Goal: Task Accomplishment & Management: Complete application form

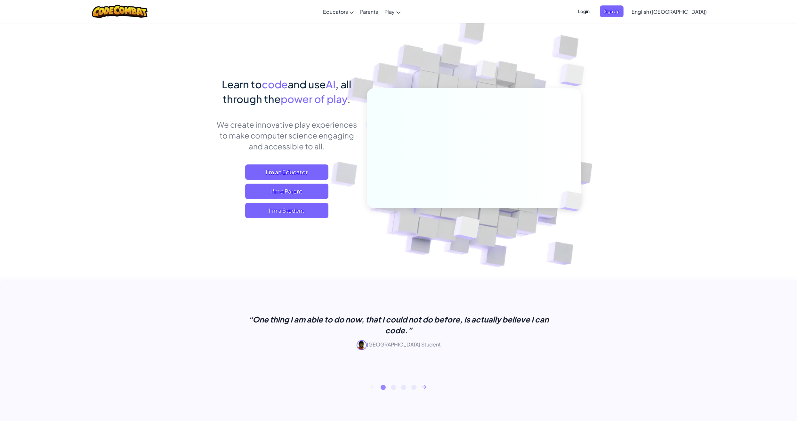
click at [688, 11] on span "English ([GEOGRAPHIC_DATA])" at bounding box center [668, 11] width 75 height 7
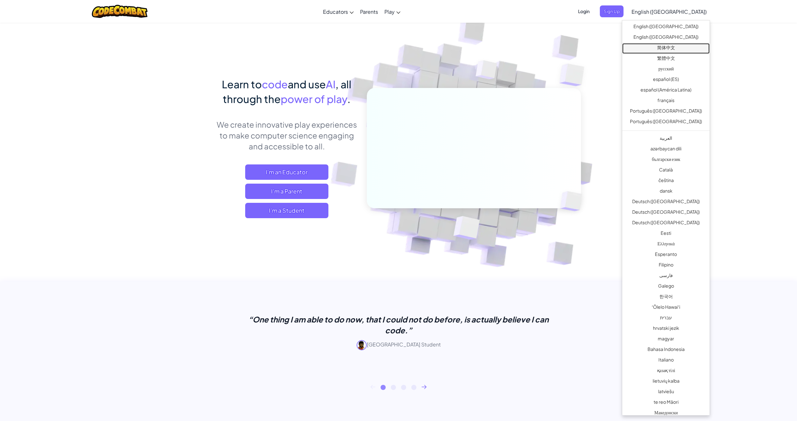
click at [675, 47] on link "简体中文" at bounding box center [665, 48] width 87 height 11
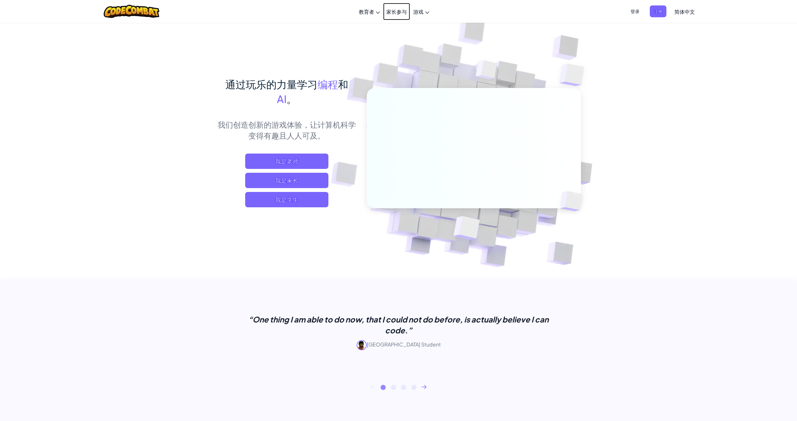
click at [396, 7] on link "家长参与" at bounding box center [396, 11] width 27 height 17
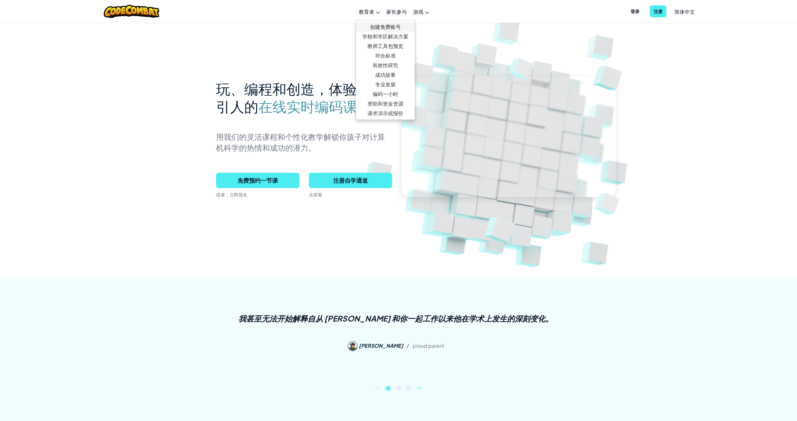
click at [380, 23] on link "创建免费账号" at bounding box center [385, 27] width 59 height 10
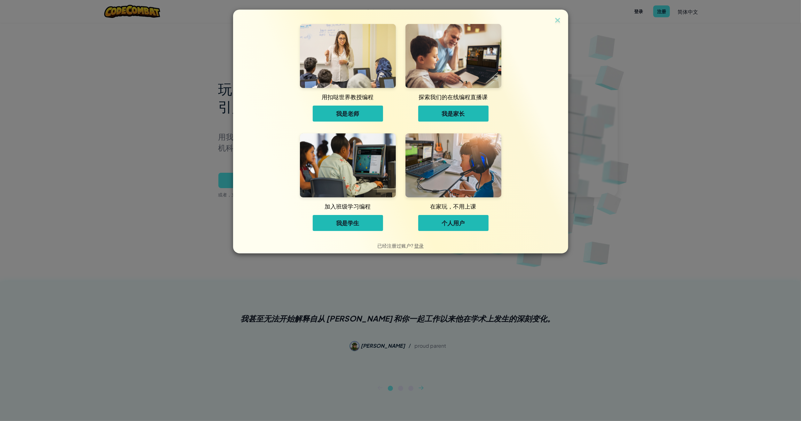
click at [359, 227] on span "我是学生" at bounding box center [348, 223] width 23 height 8
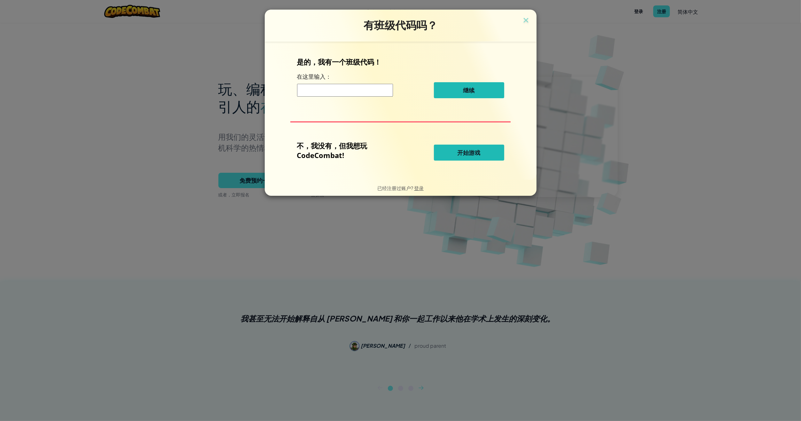
click at [447, 150] on button "开始游戏" at bounding box center [469, 153] width 70 height 16
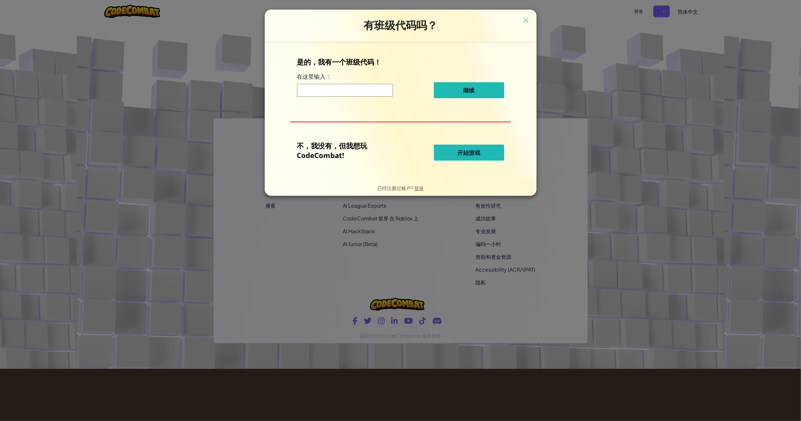
select select "zh-HANS"
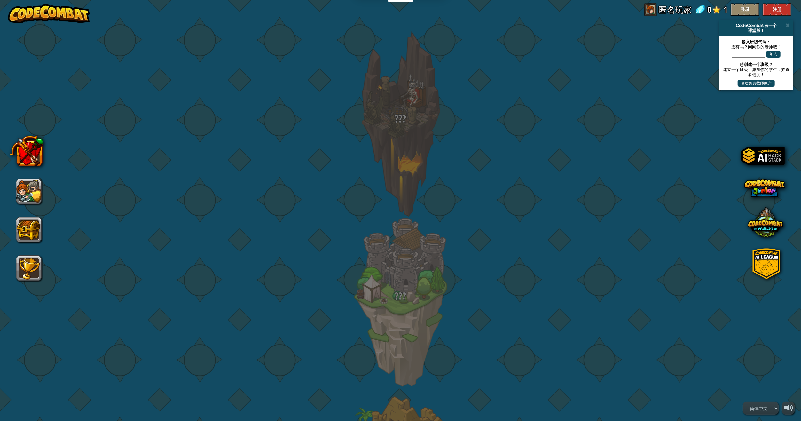
select select "zh-HANS"
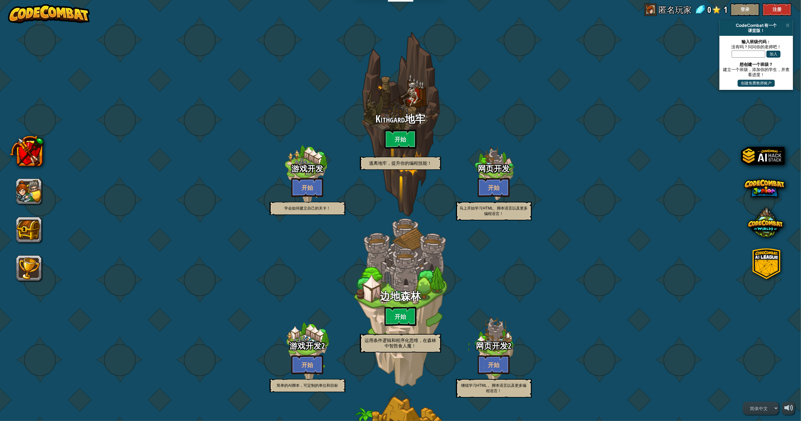
select select "zh-HANS"
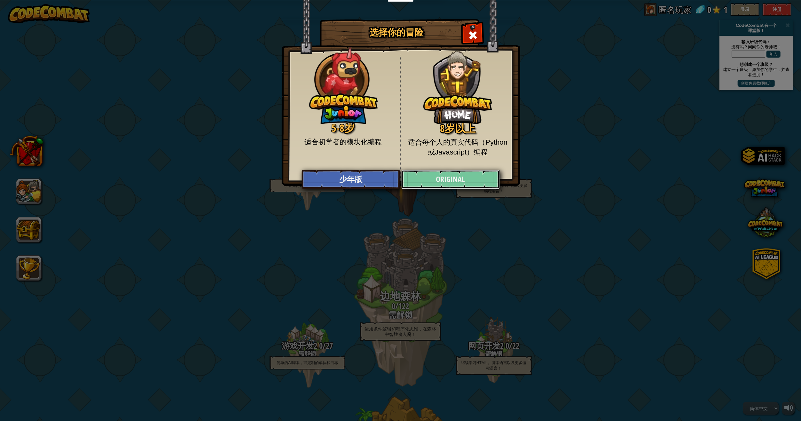
click at [433, 179] on link "Original" at bounding box center [451, 179] width 99 height 19
